Goal: Understand site structure: Understand site structure

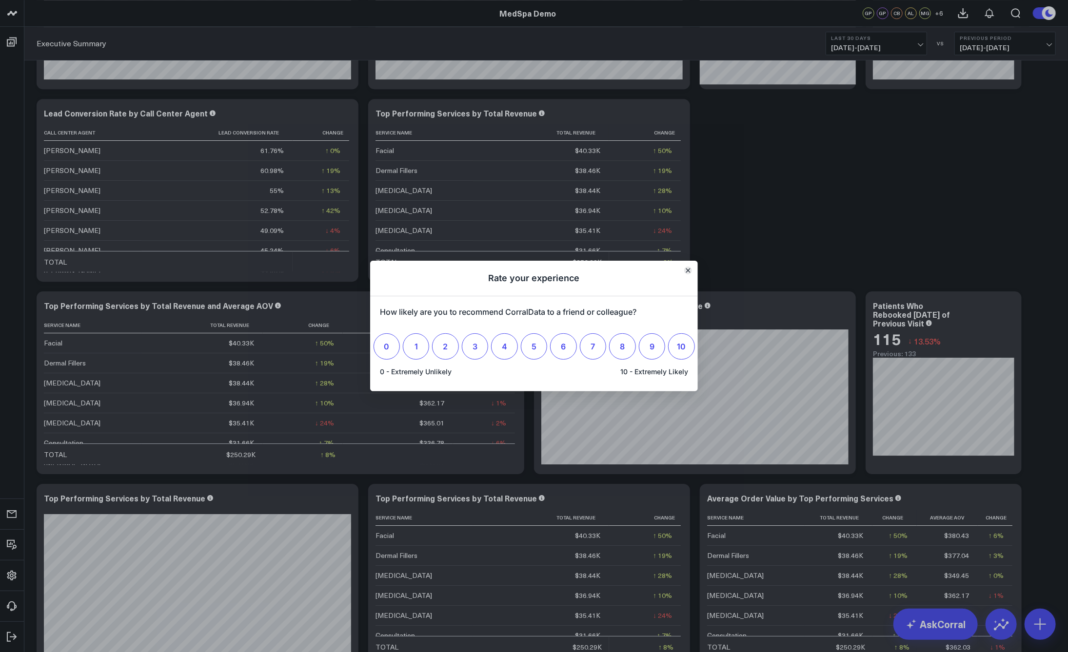
click at [688, 270] on icon "Close" at bounding box center [688, 271] width 4 height 4
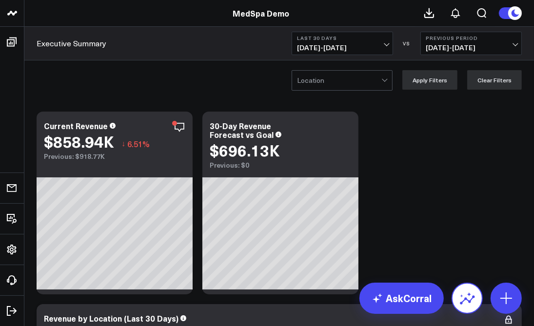
click at [468, 305] on icon at bounding box center [467, 299] width 16 height 16
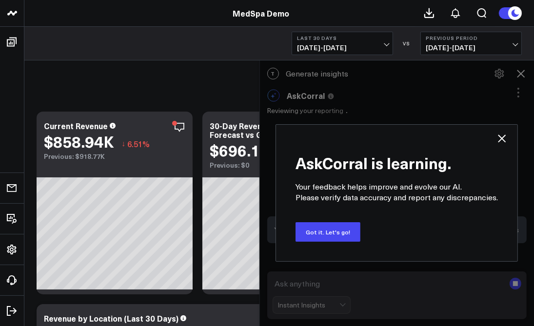
click at [522, 73] on div "AskCorral is learning. Your feedback helps improve and evolve our AI. Please ve…" at bounding box center [396, 193] width 275 height 266
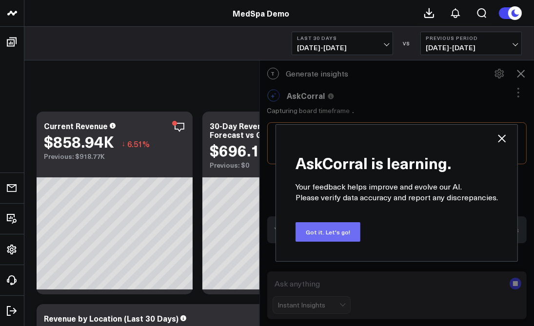
click at [322, 233] on button "Got it. Let's go!" at bounding box center [327, 231] width 65 height 19
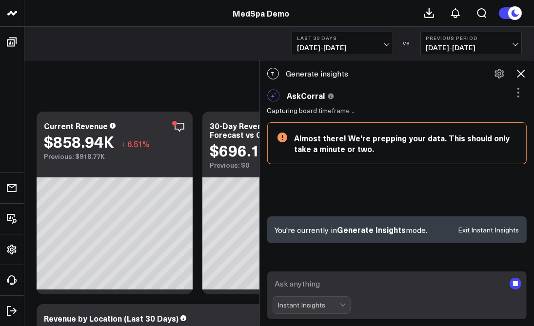
click at [520, 74] on icon at bounding box center [521, 74] width 8 height 8
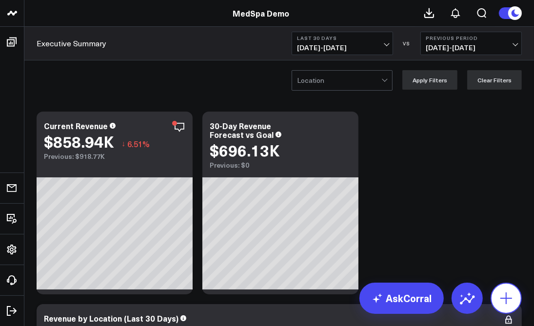
click at [508, 292] on icon at bounding box center [506, 299] width 16 height 16
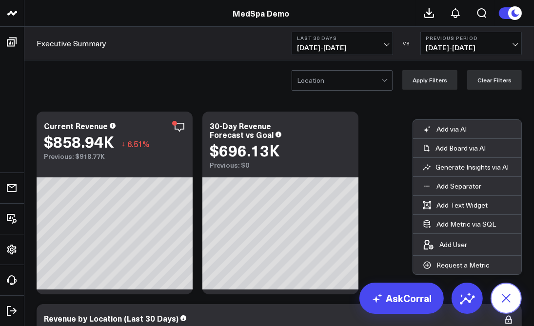
click at [508, 300] on icon at bounding box center [506, 298] width 17 height 17
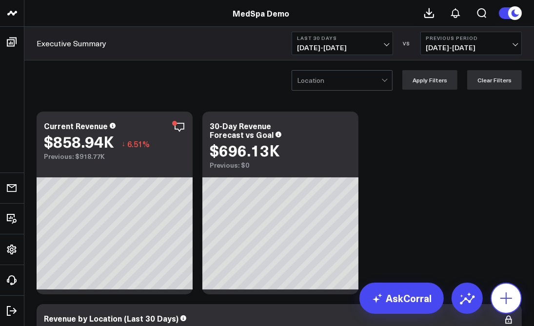
click at [508, 300] on icon at bounding box center [506, 299] width 16 height 16
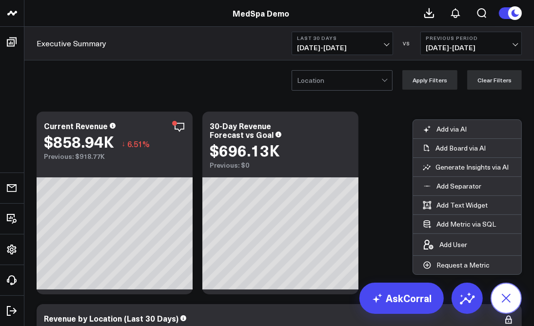
click at [508, 300] on icon at bounding box center [506, 298] width 17 height 17
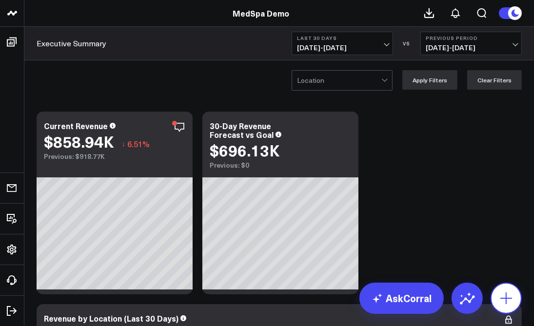
click at [508, 300] on icon at bounding box center [506, 299] width 16 height 16
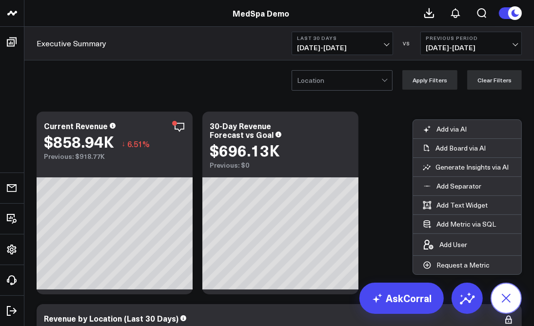
click at [508, 300] on icon at bounding box center [506, 298] width 17 height 17
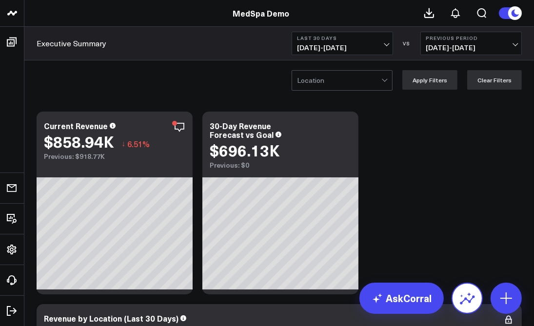
scroll to position [629, 0]
click at [467, 292] on icon at bounding box center [467, 299] width 16 height 16
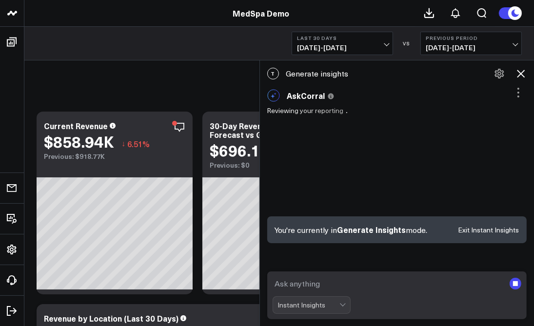
click at [519, 74] on icon at bounding box center [521, 74] width 12 height 12
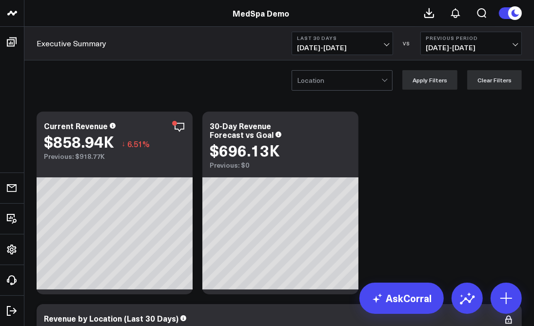
scroll to position [1068, 0]
click at [512, 301] on icon at bounding box center [506, 299] width 16 height 16
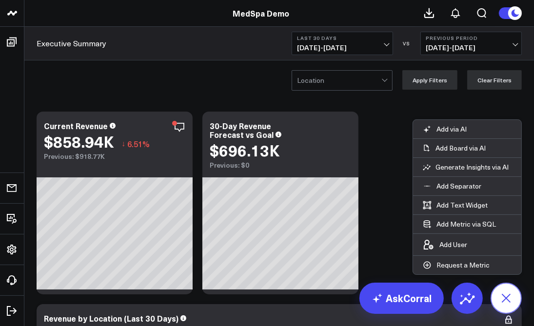
click at [512, 301] on icon at bounding box center [506, 298] width 22 height 22
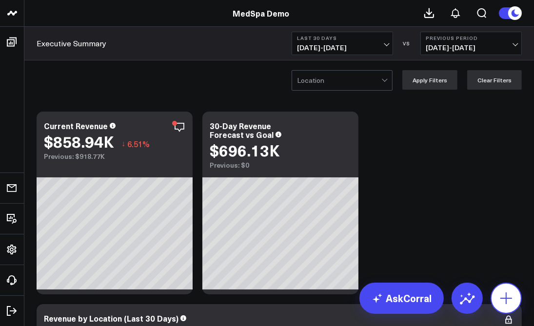
click at [512, 301] on icon at bounding box center [506, 299] width 16 height 16
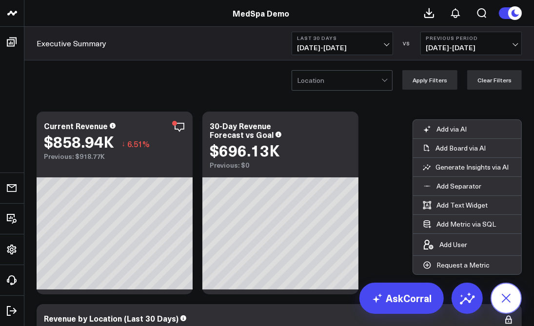
click at [512, 301] on icon at bounding box center [506, 298] width 22 height 22
